Goal: Task Accomplishment & Management: Use online tool/utility

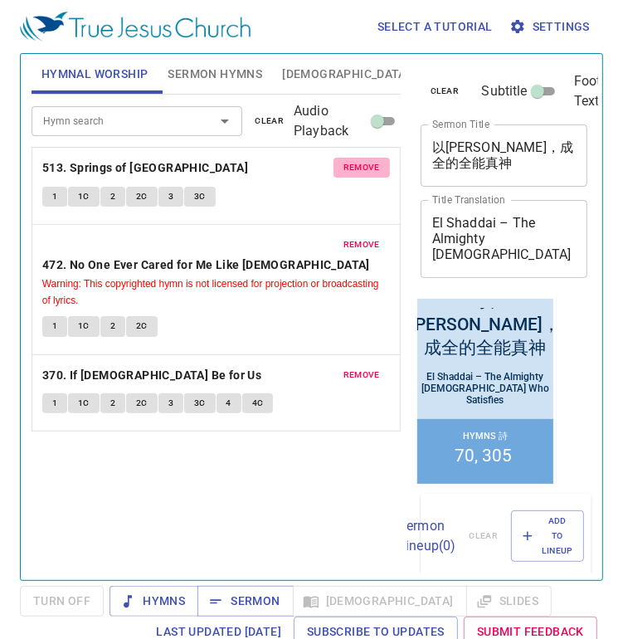
click at [367, 163] on span "remove" at bounding box center [361, 167] width 36 height 15
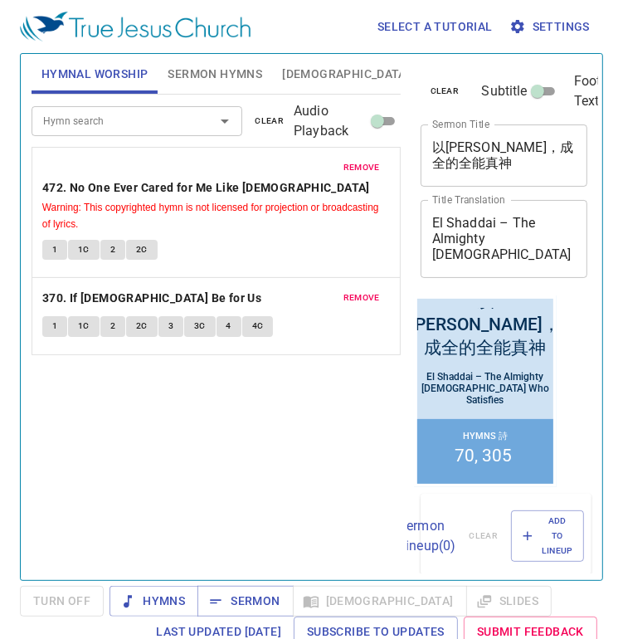
click at [367, 161] on span "remove" at bounding box center [361, 167] width 36 height 15
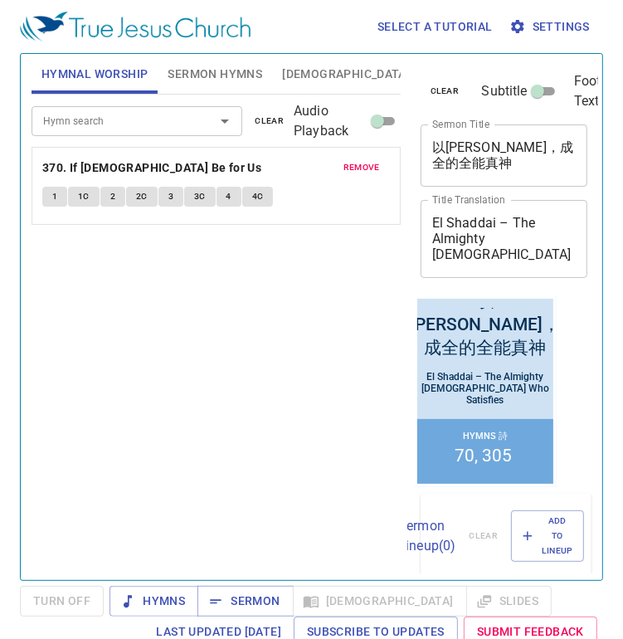
click at [367, 162] on span "remove" at bounding box center [361, 167] width 36 height 15
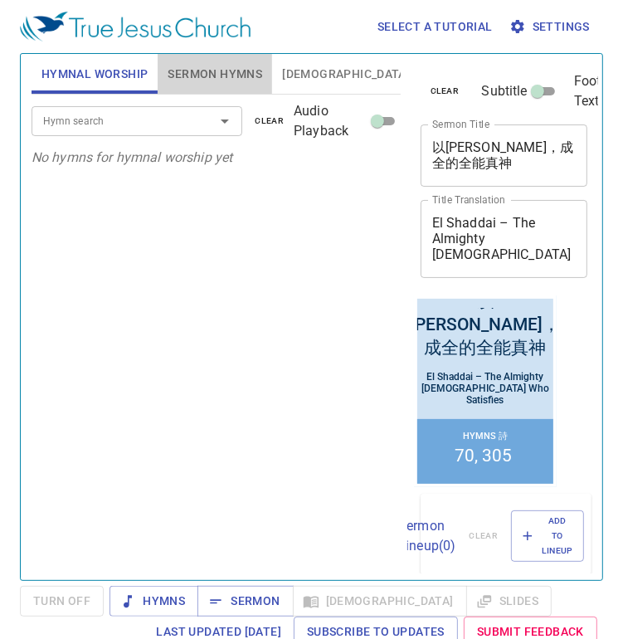
click at [234, 81] on span "Sermon Hymns" at bounding box center [215, 74] width 95 height 21
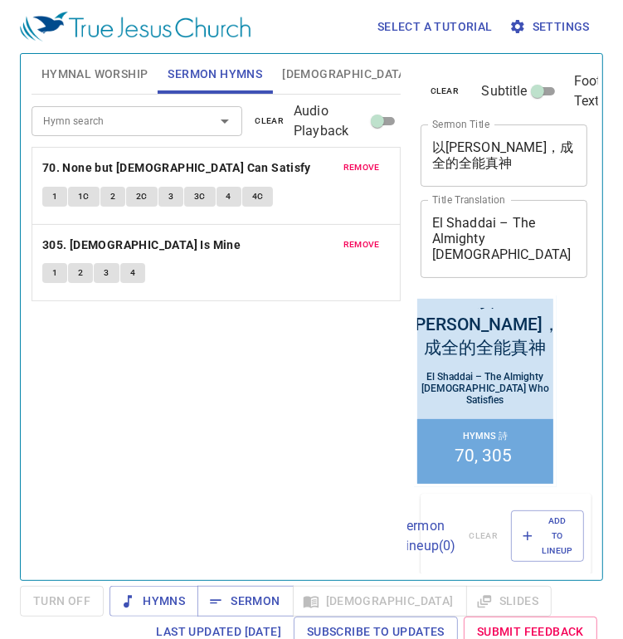
click at [342, 160] on button "remove" at bounding box center [361, 168] width 56 height 20
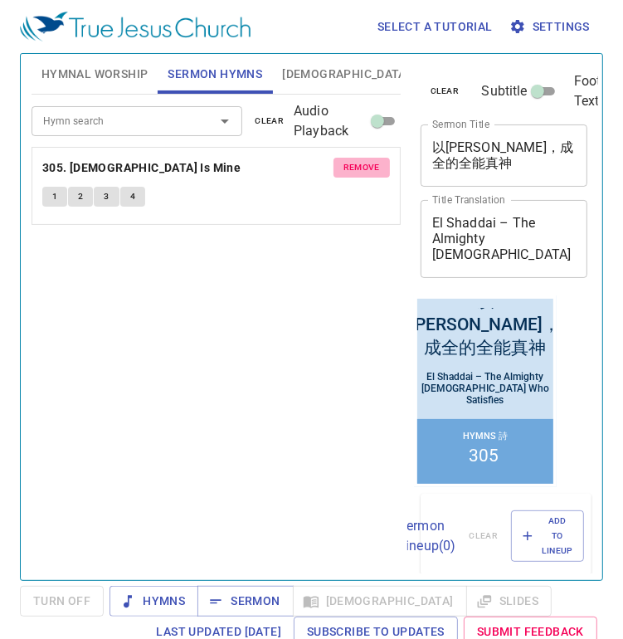
click at [342, 160] on button "remove" at bounding box center [361, 168] width 56 height 20
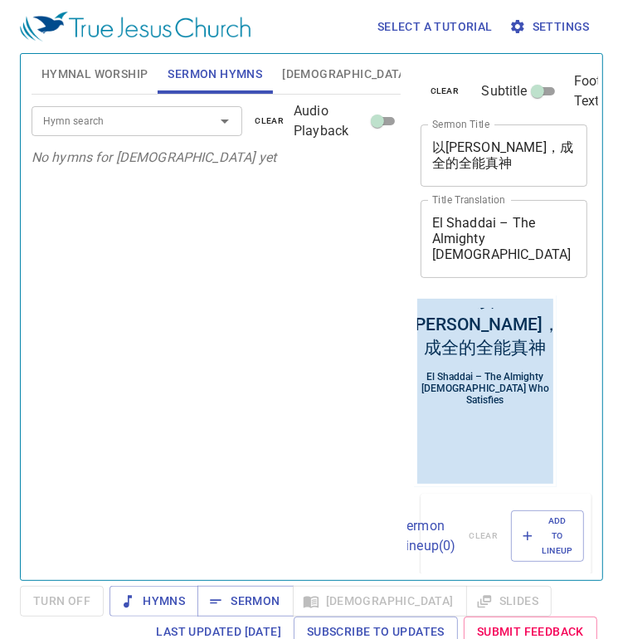
click at [158, 119] on input "Hymn search" at bounding box center [112, 120] width 152 height 19
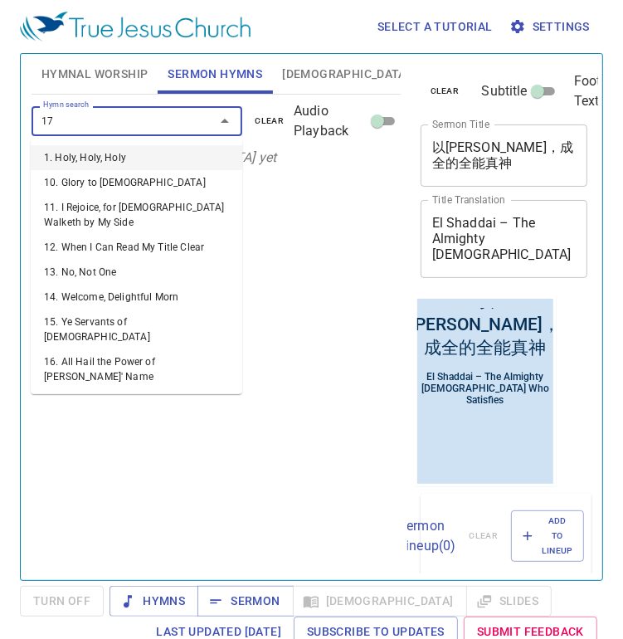
type input "177"
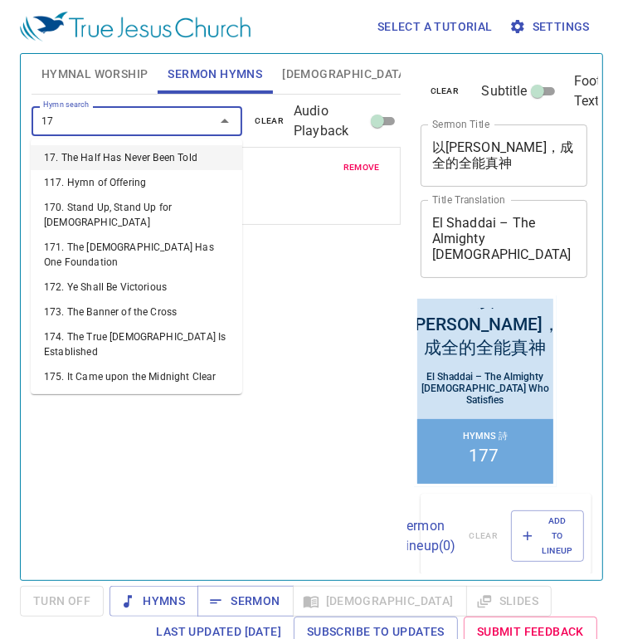
type input "176"
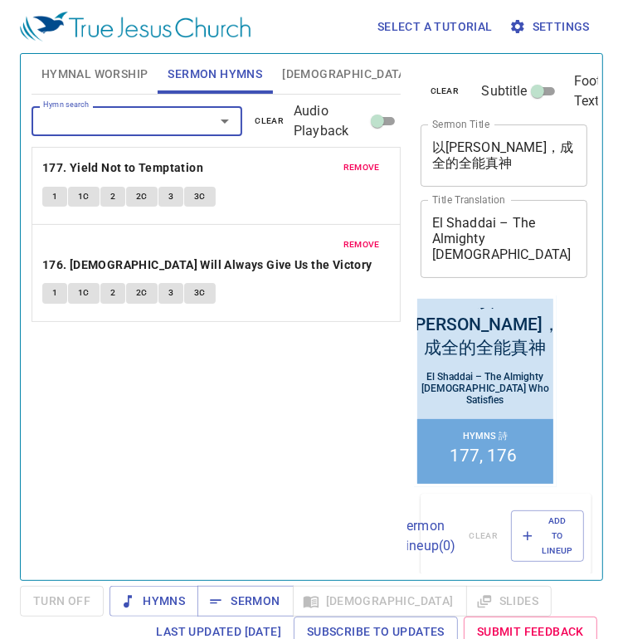
click at [103, 84] on button "Hymnal Worship" at bounding box center [95, 74] width 127 height 40
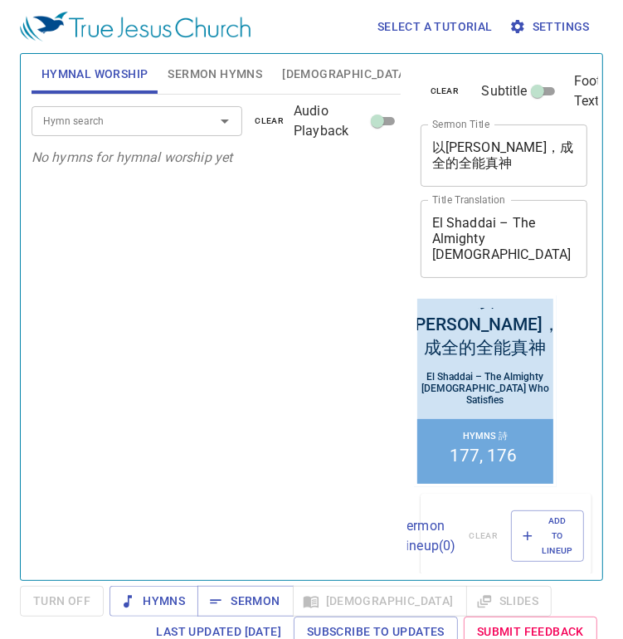
click at [104, 132] on div "Hymn search" at bounding box center [137, 120] width 211 height 29
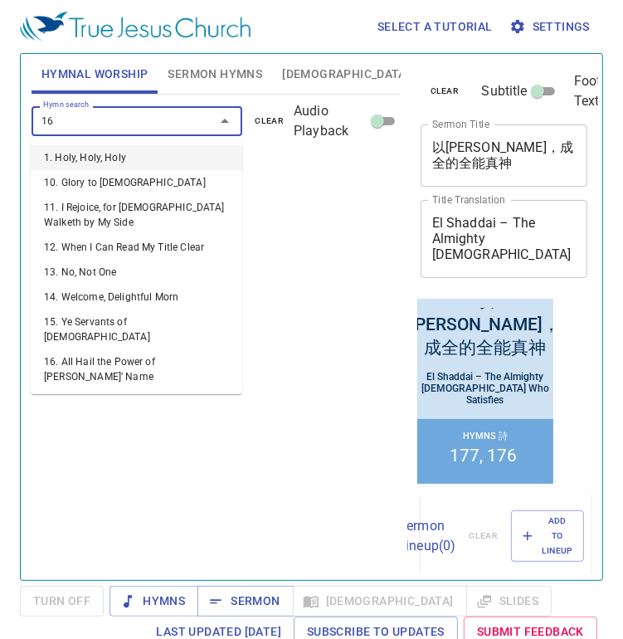
type input "160"
type input "145"
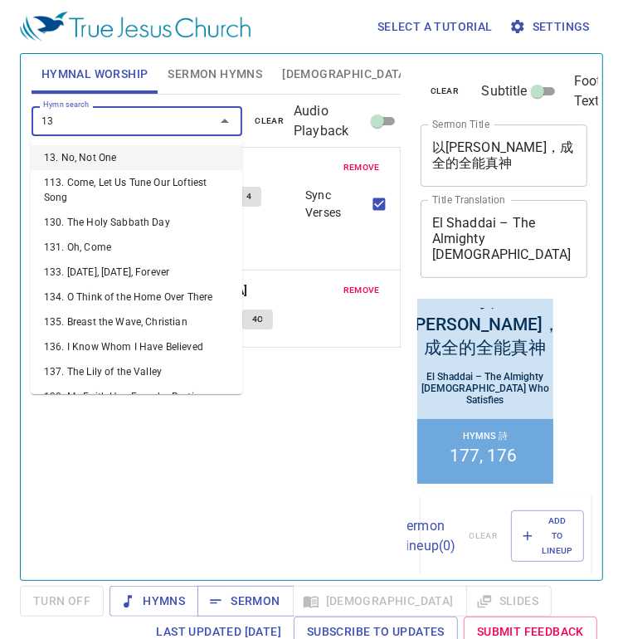
type input "136"
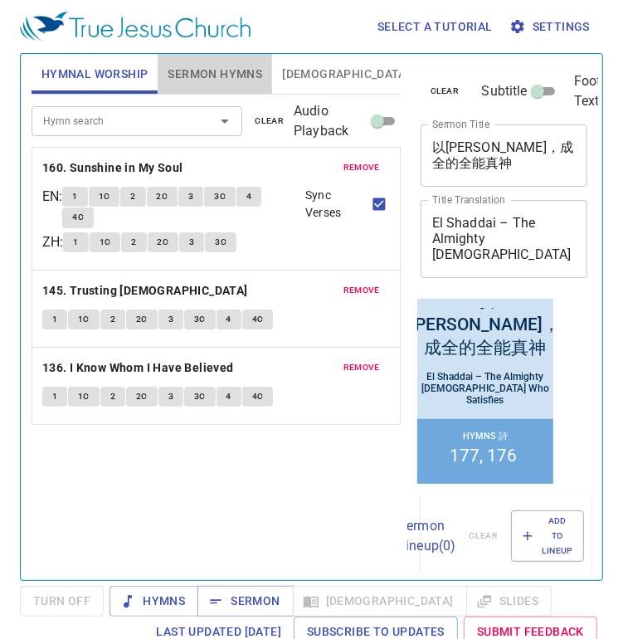
click at [204, 83] on span "Sermon Hymns" at bounding box center [215, 74] width 95 height 21
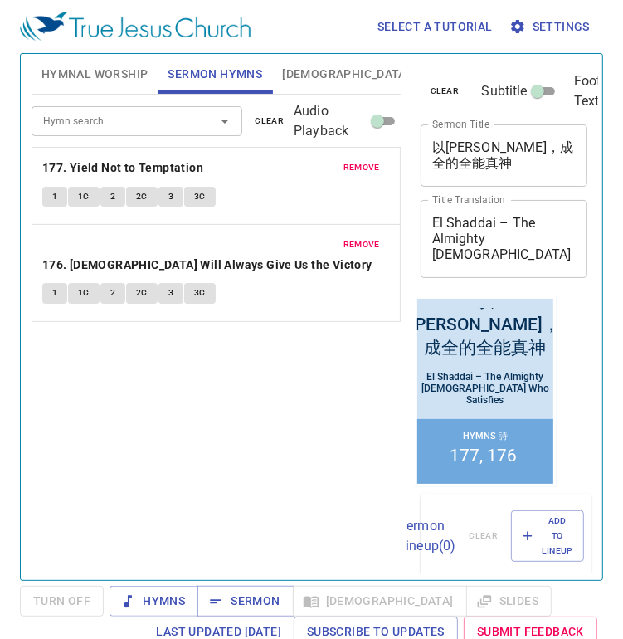
click at [457, 150] on textarea "以利沙代，成全的全能真神" at bounding box center [504, 155] width 144 height 32
click at [457, 149] on textarea "以利沙代，成全的全能真神" at bounding box center [504, 155] width 144 height 32
paste textarea "如何得勝試探？ How to Overcome Temptation?"
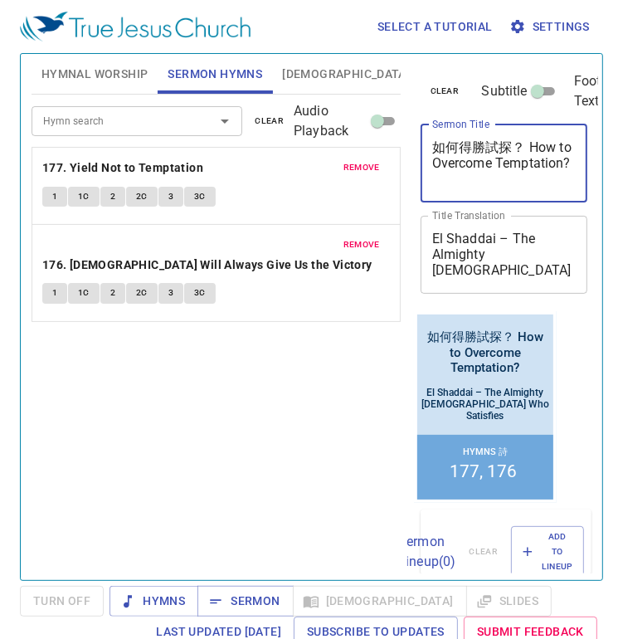
drag, startPoint x: 513, startPoint y: 178, endPoint x: 530, endPoint y: 148, distance: 34.2
click at [530, 148] on textarea "如何得勝試探？ How to Overcome Temptation?" at bounding box center [504, 162] width 144 height 47
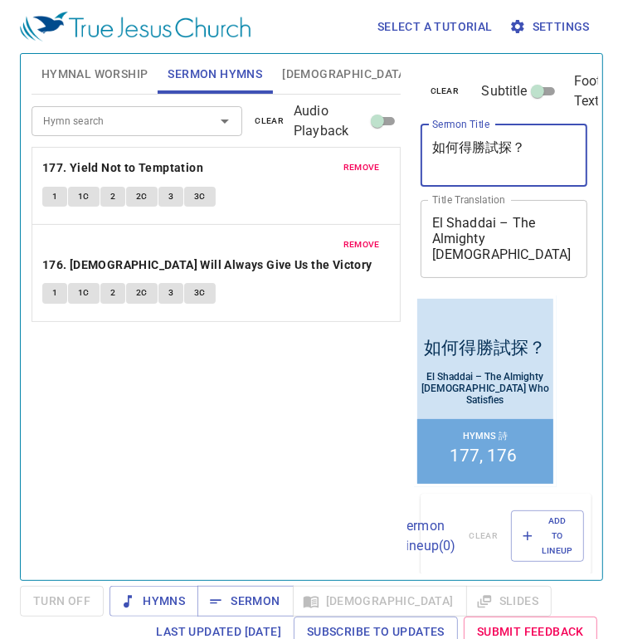
type textarea "如何得勝試探？"
drag, startPoint x: 485, startPoint y: 262, endPoint x: 420, endPoint y: 225, distance: 74.7
click at [420, 225] on div "El Shaddai – The Almighty God Who Satisfies x Title Translation" at bounding box center [504, 239] width 168 height 78
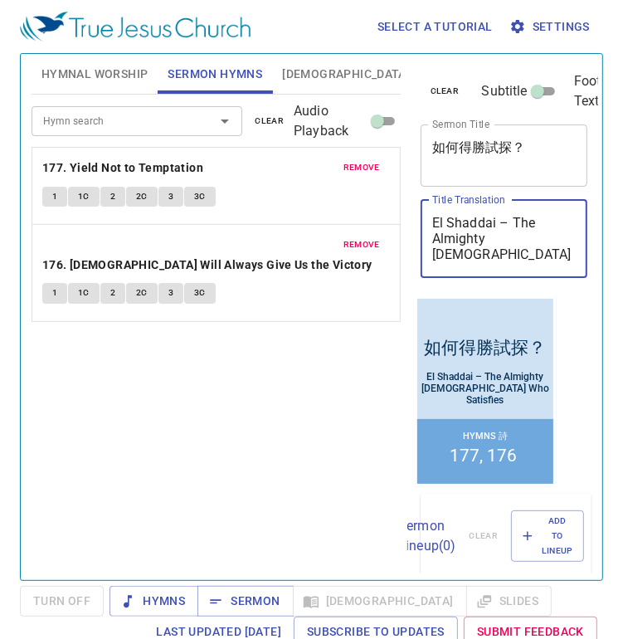
drag, startPoint x: 485, startPoint y: 247, endPoint x: 426, endPoint y: 216, distance: 66.4
click at [426, 216] on div "El Shaddai – The Almighty God Who Satisfies x Title Translation" at bounding box center [504, 239] width 168 height 78
paste textarea "How to Overcome Temptation?"
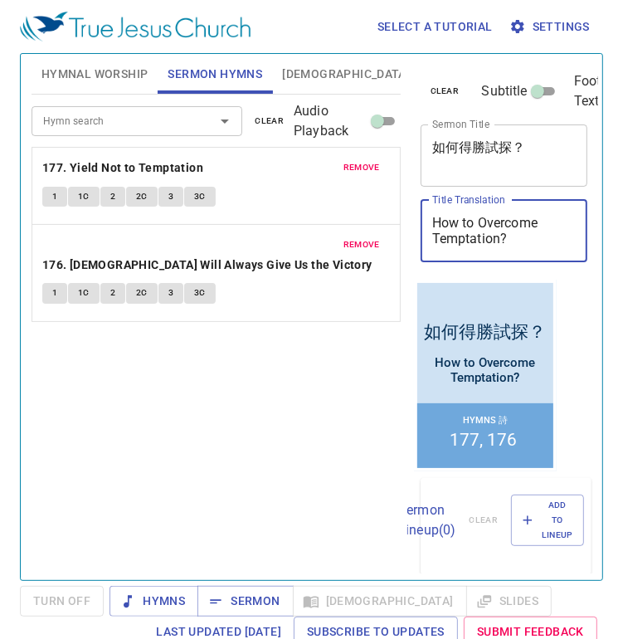
type textarea "How to Overcome Temptation?"
click at [308, 338] on div "Hymn search Hymn search clear Audio Playback remove 177. Yield Not to Temptatio…" at bounding box center [216, 330] width 369 height 471
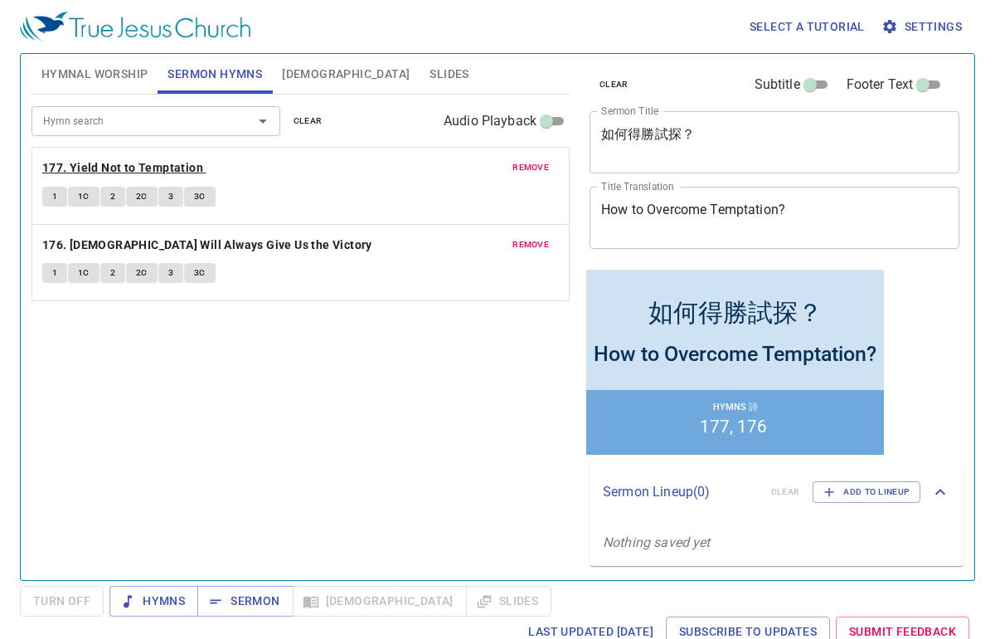
click at [172, 174] on b "177. Yield Not to Temptation" at bounding box center [122, 168] width 161 height 21
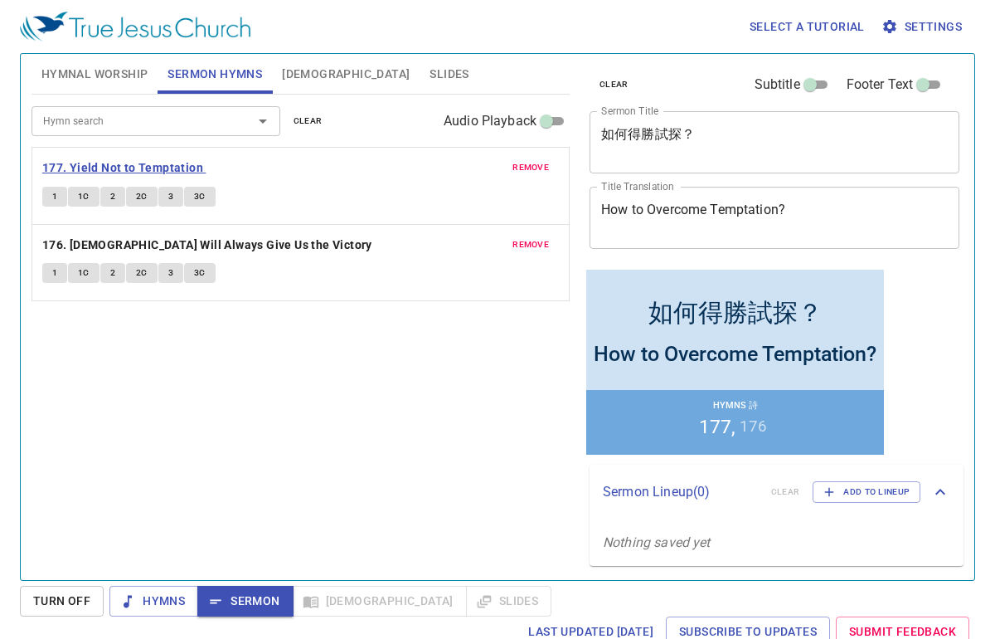
click at [172, 174] on b "177. Yield Not to Temptation" at bounding box center [122, 168] width 161 height 21
click at [84, 66] on span "Hymnal Worship" at bounding box center [94, 74] width 107 height 21
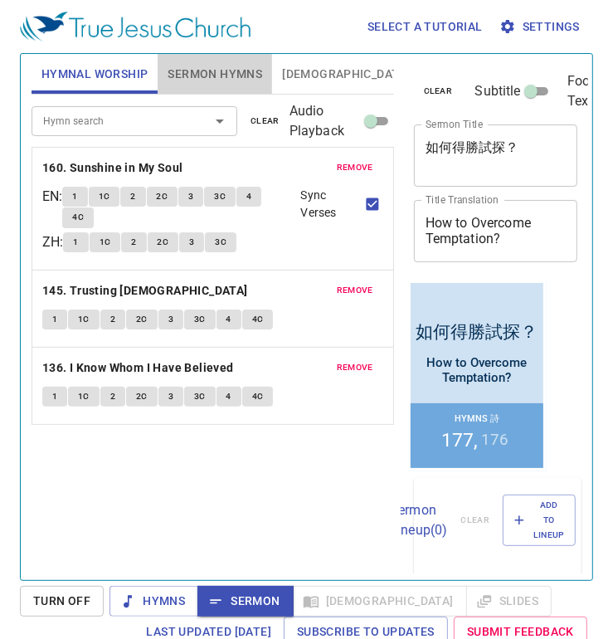
click at [205, 81] on span "Sermon Hymns" at bounding box center [215, 74] width 95 height 21
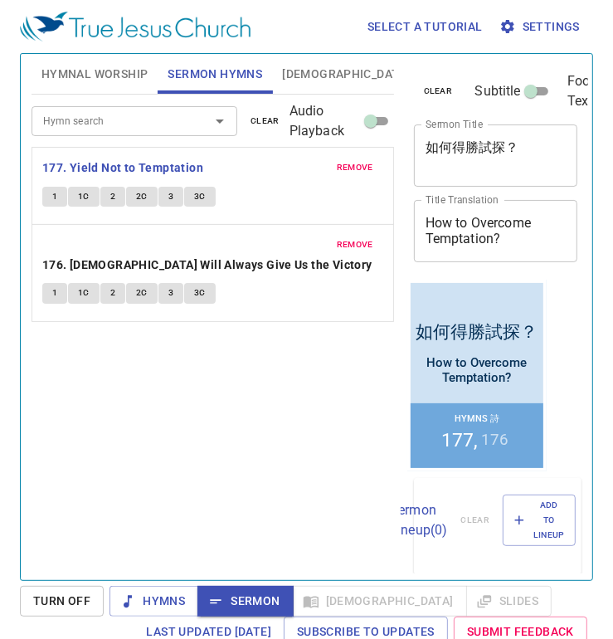
click at [83, 70] on span "Hymnal Worship" at bounding box center [94, 74] width 107 height 21
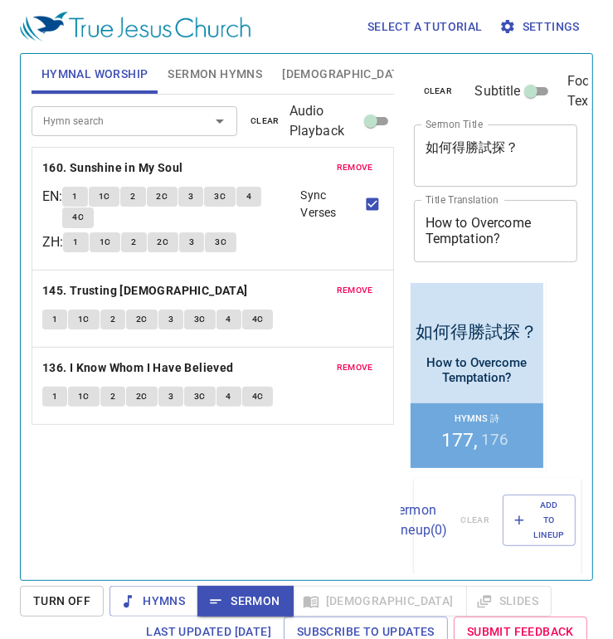
click at [54, 455] on div "Hymn search Hymn search clear Audio Playback remove 160. Sunshine in My Soul EN…" at bounding box center [213, 330] width 362 height 471
click at [168, 607] on span "Hymns" at bounding box center [154, 600] width 62 height 21
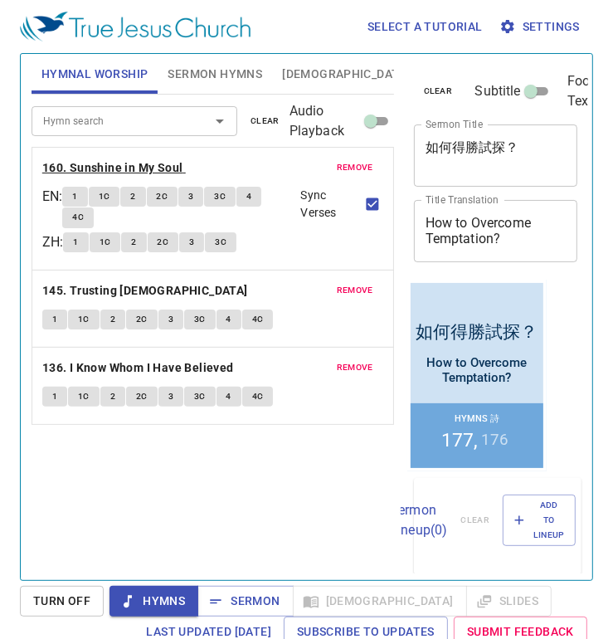
click at [106, 168] on b "160. Sunshine in My Soul" at bounding box center [112, 168] width 141 height 21
click at [76, 192] on button "1" at bounding box center [74, 197] width 25 height 20
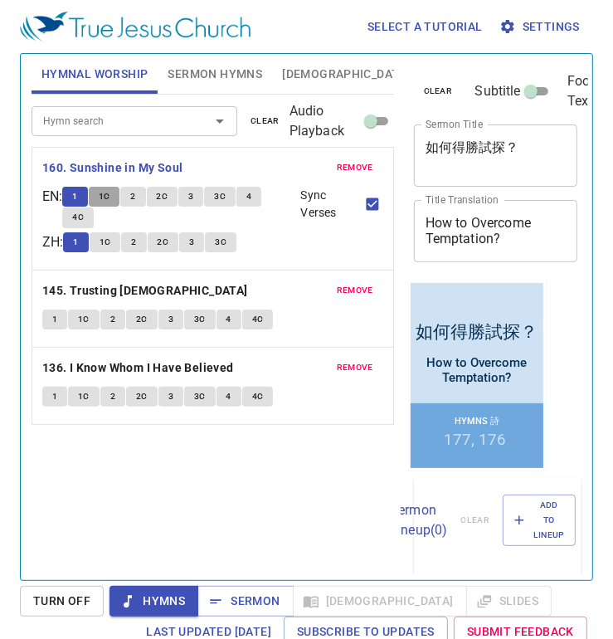
click at [116, 192] on button "1C" at bounding box center [105, 197] width 32 height 20
click at [135, 196] on span "2" at bounding box center [132, 196] width 5 height 15
click at [161, 194] on button "2C" at bounding box center [163, 197] width 32 height 20
click at [192, 193] on button "3" at bounding box center [190, 197] width 25 height 20
click at [368, 204] on input "Sync Verses" at bounding box center [373, 208] width 22 height 22
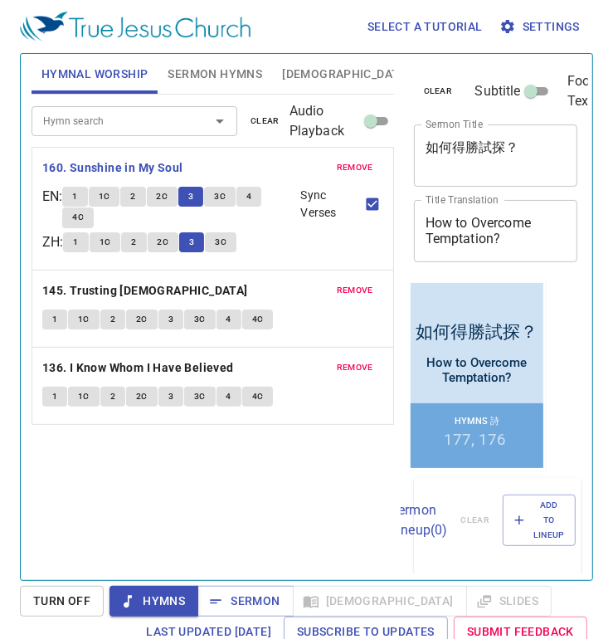
checkbox input "false"
click at [260, 200] on button "4" at bounding box center [248, 197] width 25 height 20
click at [93, 216] on button "4C" at bounding box center [78, 217] width 32 height 20
click at [224, 238] on span "3C" at bounding box center [221, 242] width 12 height 15
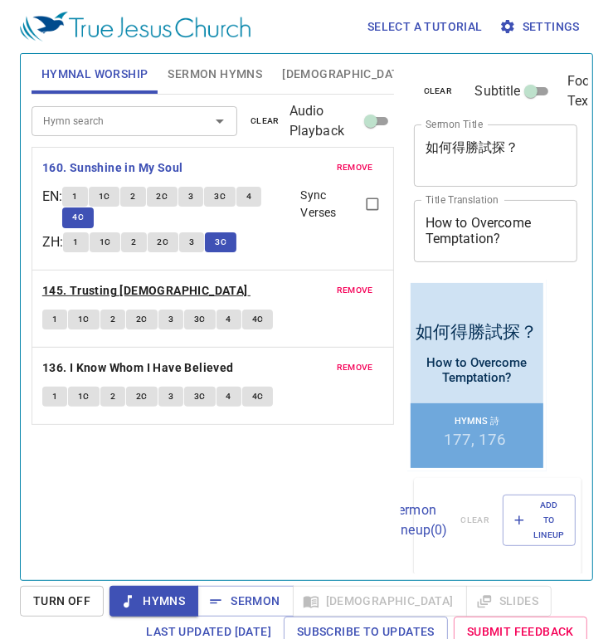
click at [116, 289] on b "145. Trusting [DEMOGRAPHIC_DATA]" at bounding box center [145, 290] width 206 height 21
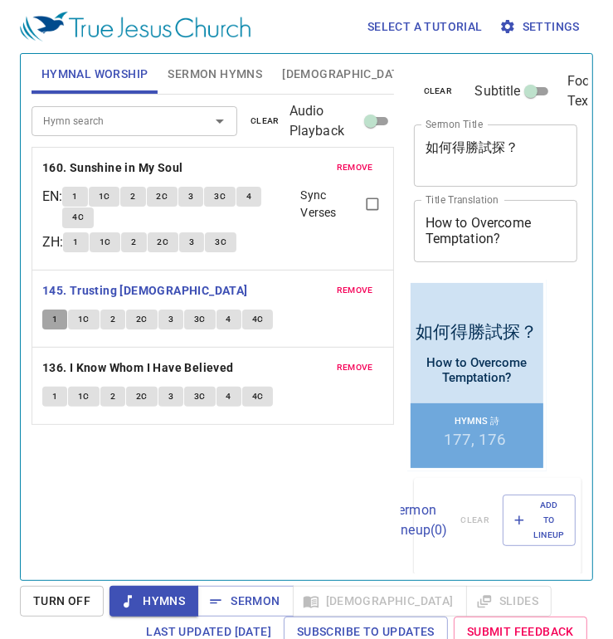
click at [55, 316] on span "1" at bounding box center [54, 319] width 5 height 15
click at [80, 318] on span "1C" at bounding box center [84, 319] width 12 height 15
click at [106, 318] on button "2" at bounding box center [112, 319] width 25 height 20
click at [140, 319] on span "2C" at bounding box center [142, 319] width 12 height 15
click at [168, 315] on span "3" at bounding box center [170, 319] width 5 height 15
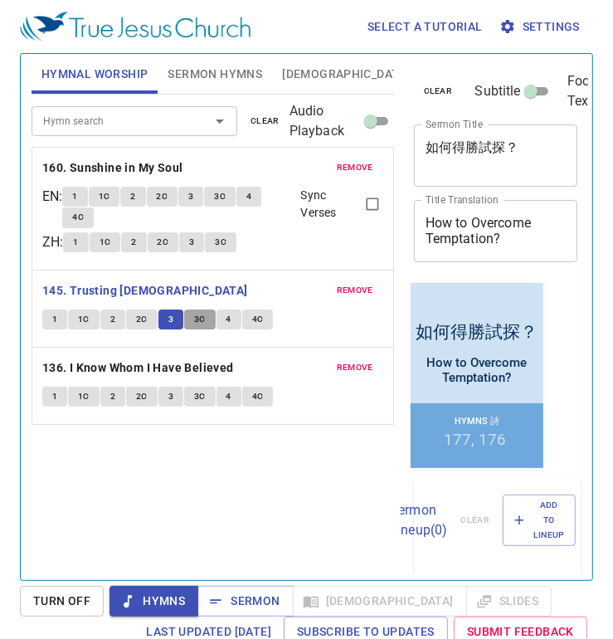
click at [202, 317] on span "3C" at bounding box center [200, 319] width 12 height 15
click at [222, 318] on button "4" at bounding box center [228, 319] width 25 height 20
click at [252, 320] on span "4C" at bounding box center [258, 319] width 12 height 15
click at [175, 360] on b "136. I Know Whom I Have Believed" at bounding box center [138, 367] width 192 height 21
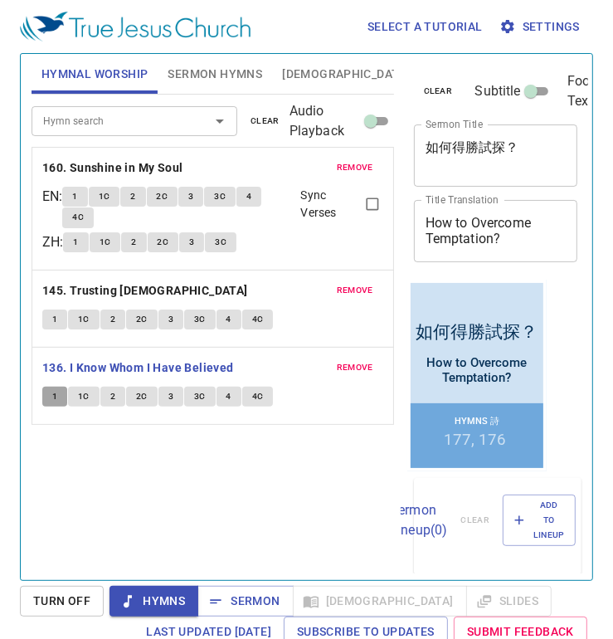
click at [52, 391] on span "1" at bounding box center [54, 396] width 5 height 15
click at [88, 398] on span "1C" at bounding box center [84, 396] width 12 height 15
click at [112, 398] on span "2" at bounding box center [112, 396] width 5 height 15
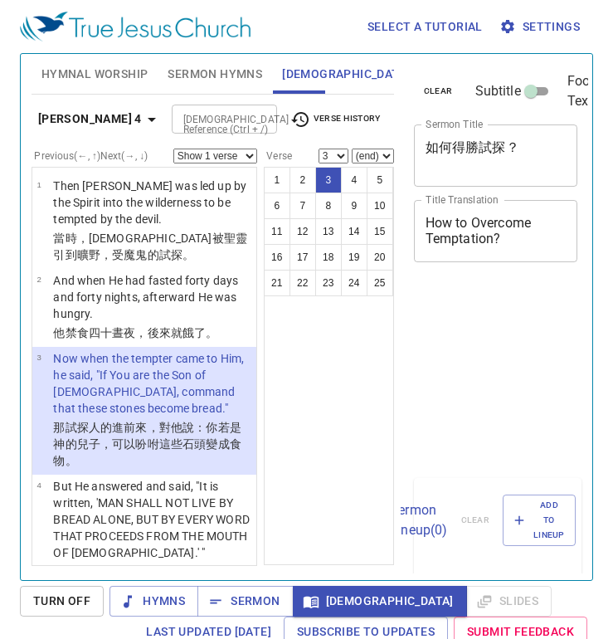
select select "3"
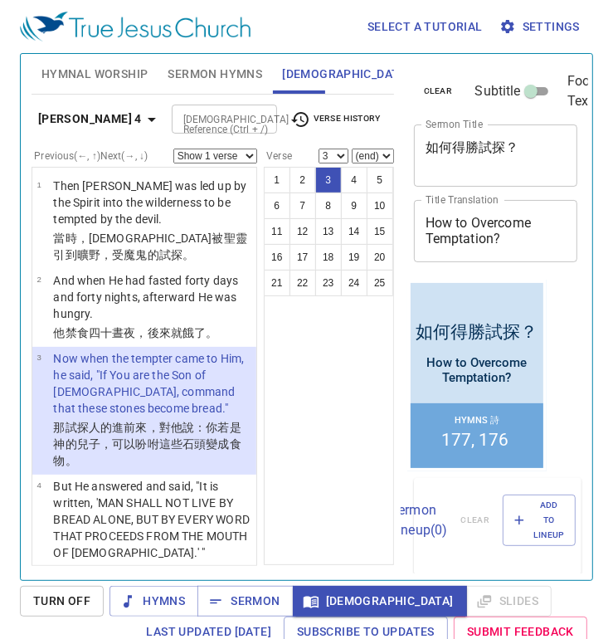
scroll to position [22, 0]
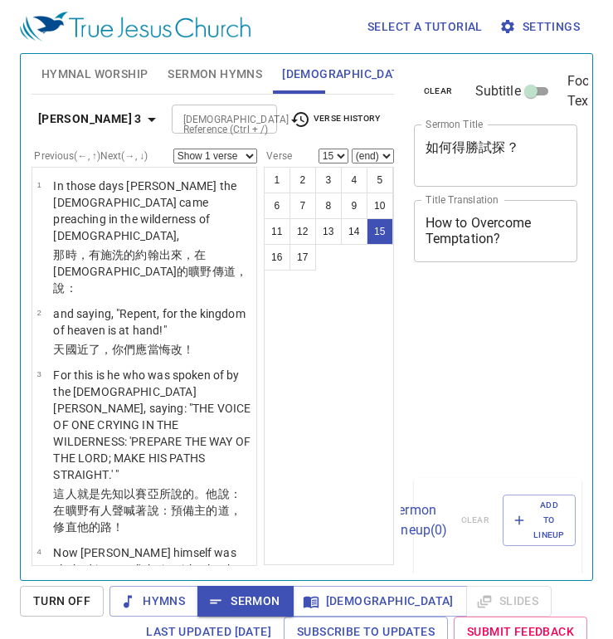
select select "15"
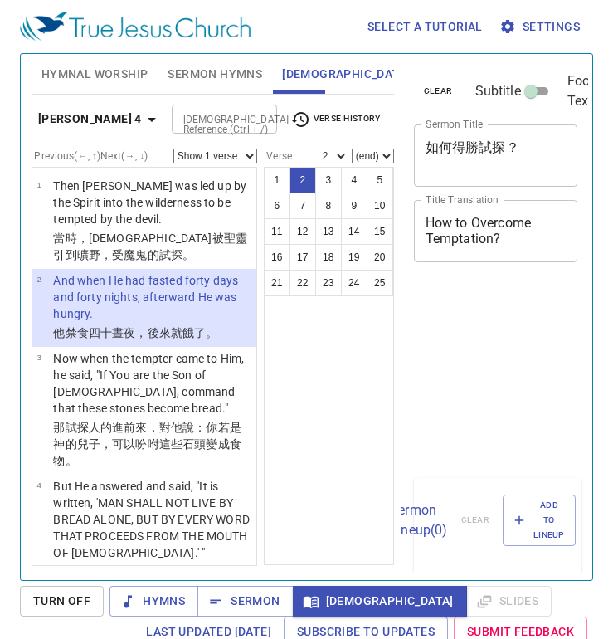
select select "2"
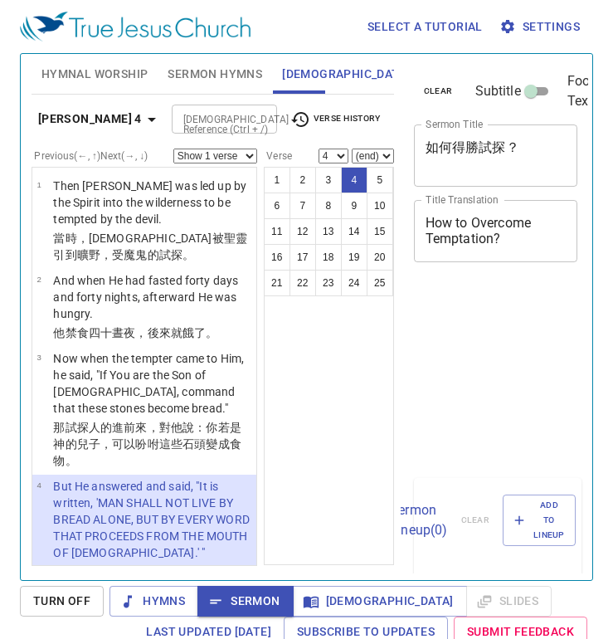
select select "4"
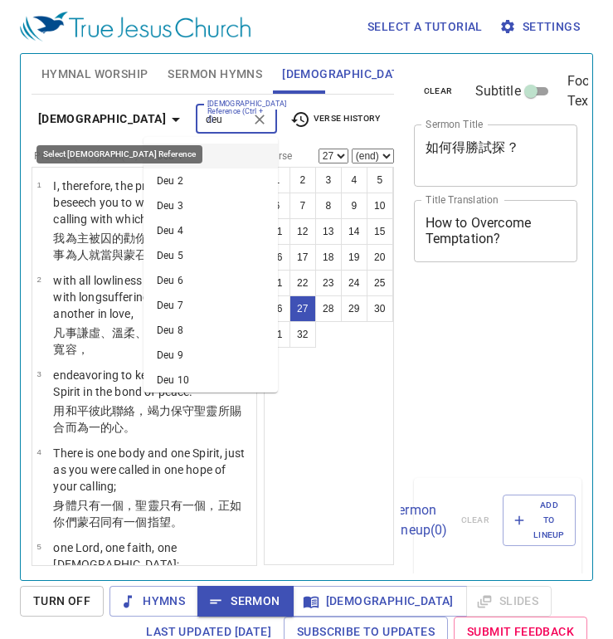
select select "27"
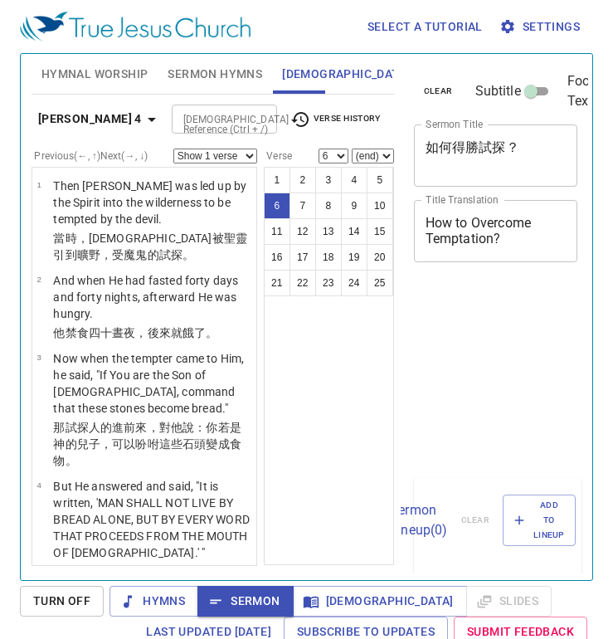
select select "6"
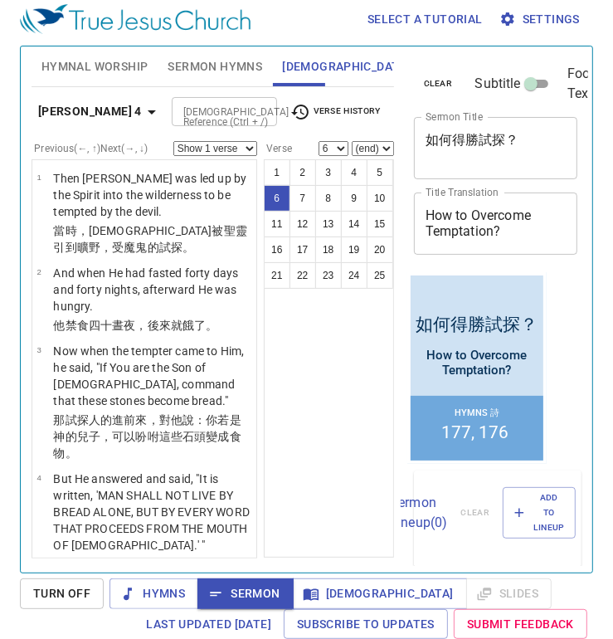
scroll to position [610, 0]
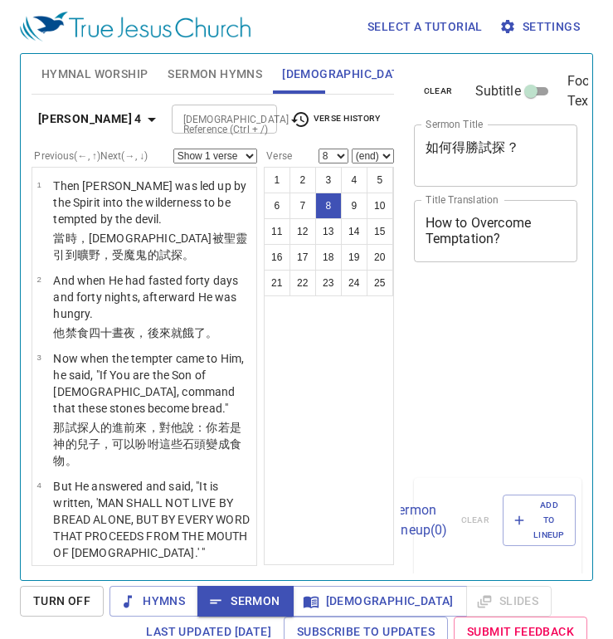
select select "8"
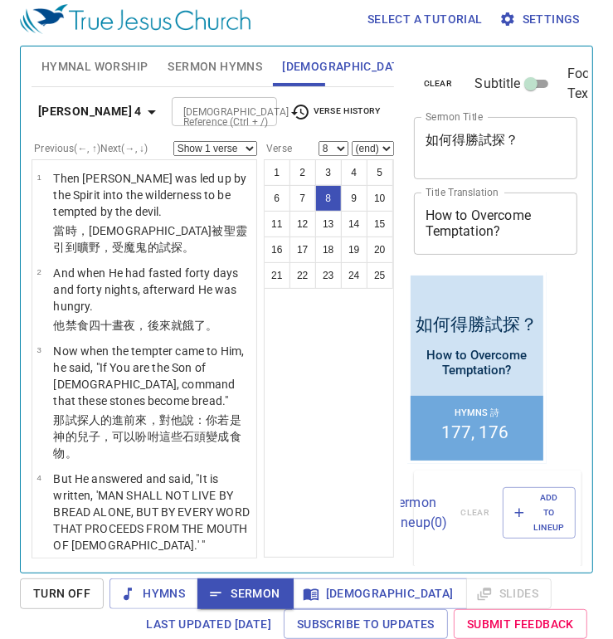
scroll to position [902, 0]
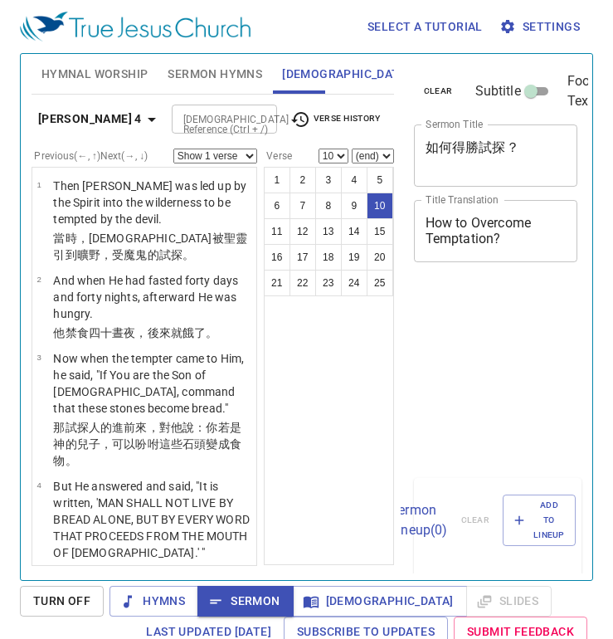
select select "10"
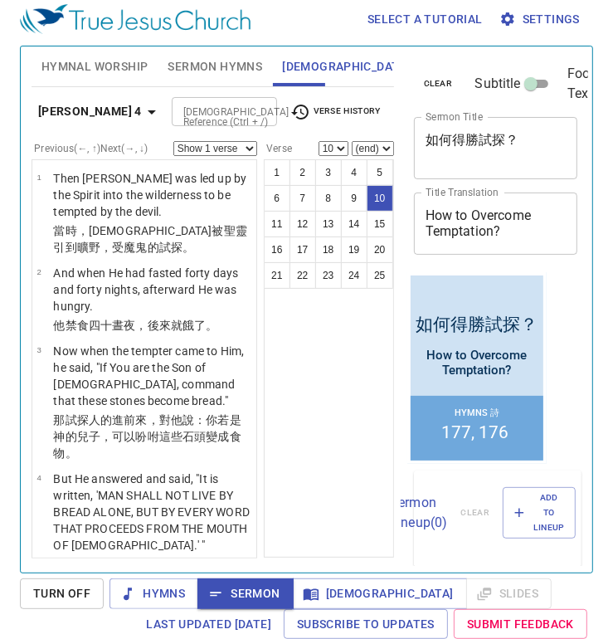
scroll to position [782, 0]
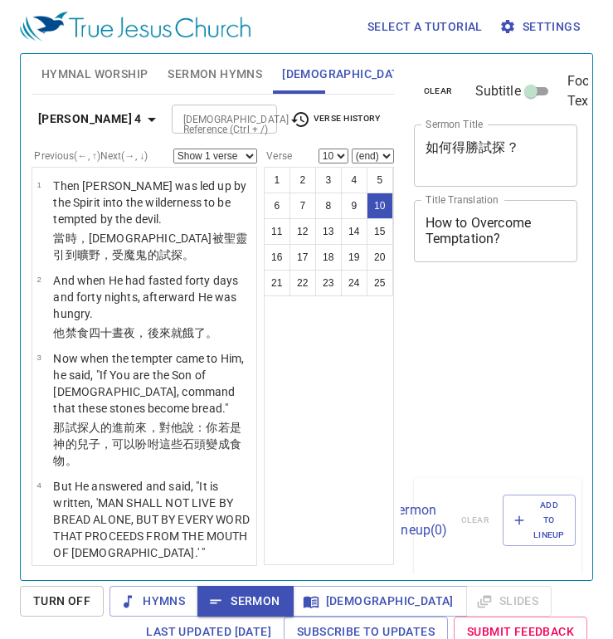
select select "10"
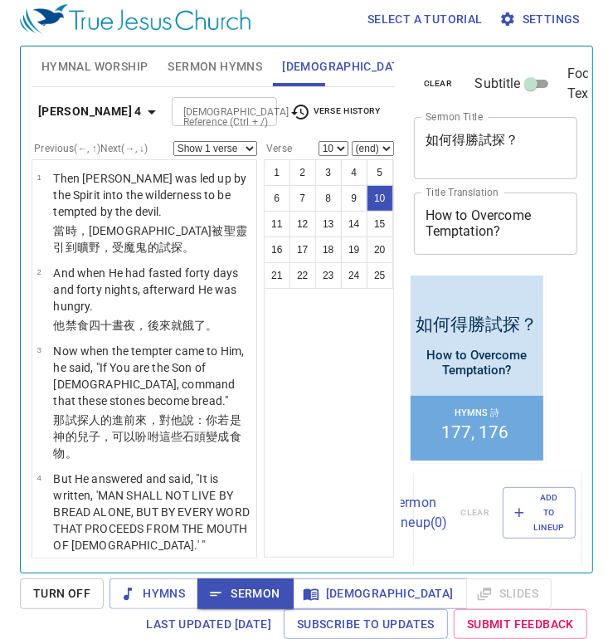
scroll to position [782, 0]
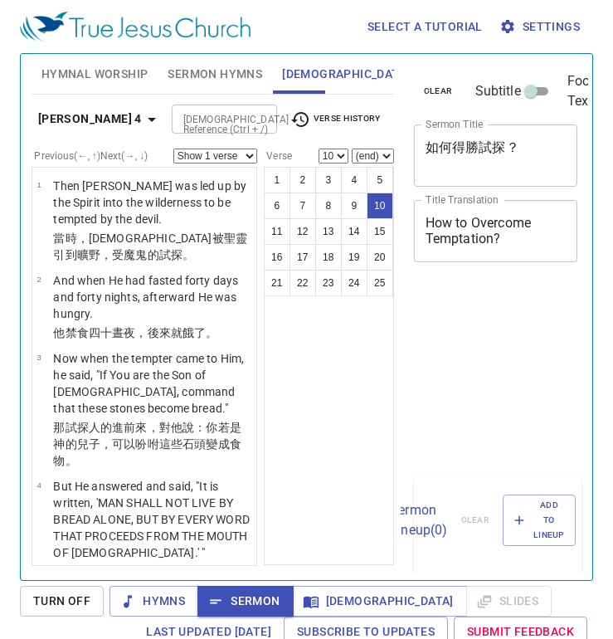
select select "10"
